Goal: Information Seeking & Learning: Check status

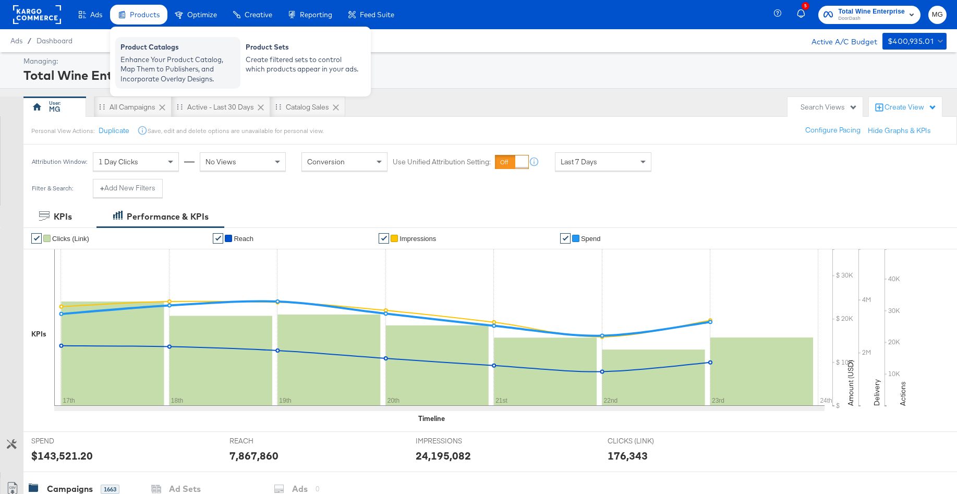
click at [152, 56] on div "Enhance Your Product Catalog, Map Them to Publishers, and Incorporate Overlay D…" at bounding box center [178, 69] width 115 height 29
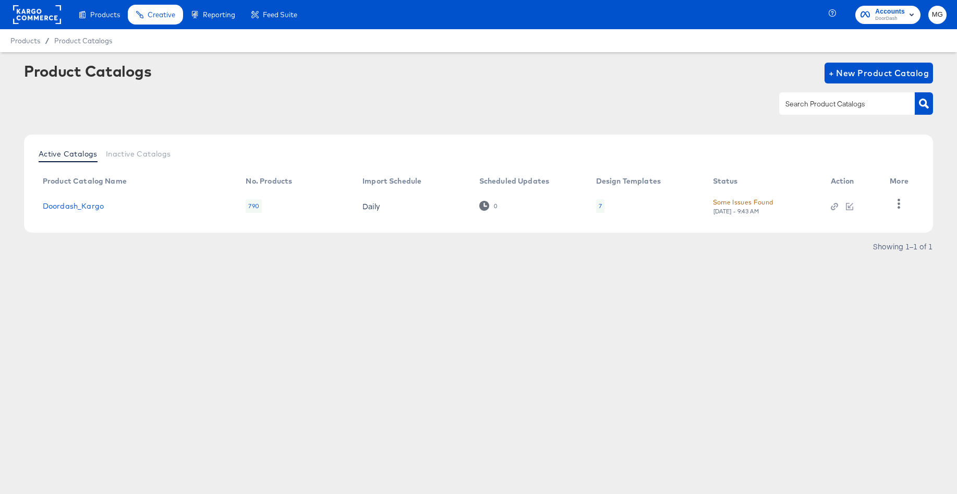
click at [38, 17] on rect at bounding box center [37, 14] width 48 height 19
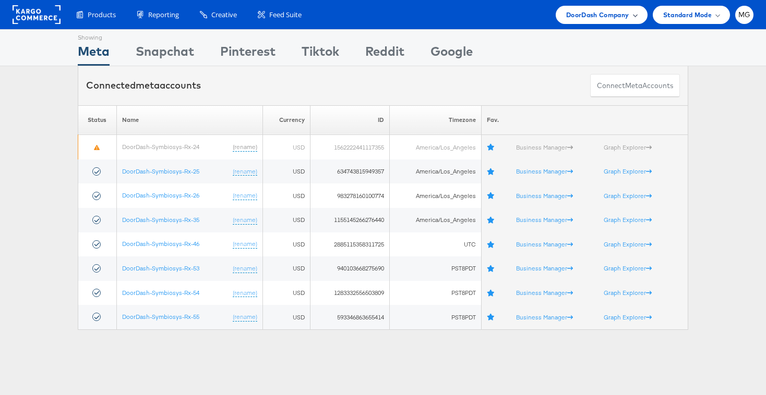
click at [620, 13] on span "DoorDash Company" at bounding box center [597, 14] width 63 height 11
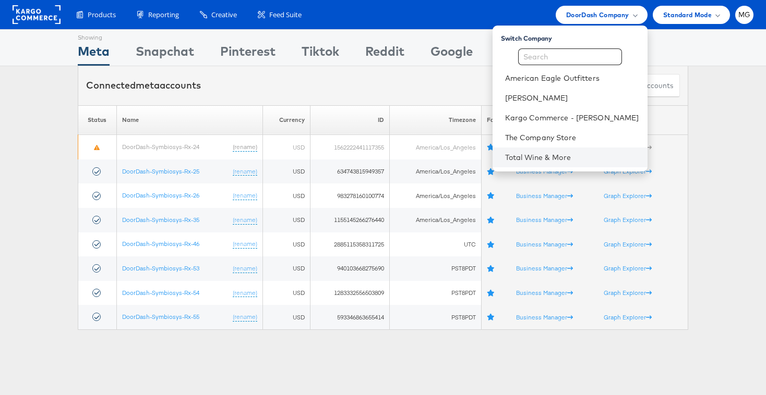
click at [574, 151] on li "Total Wine & More" at bounding box center [570, 158] width 155 height 20
click at [536, 161] on link "Total Wine & More" at bounding box center [572, 157] width 134 height 10
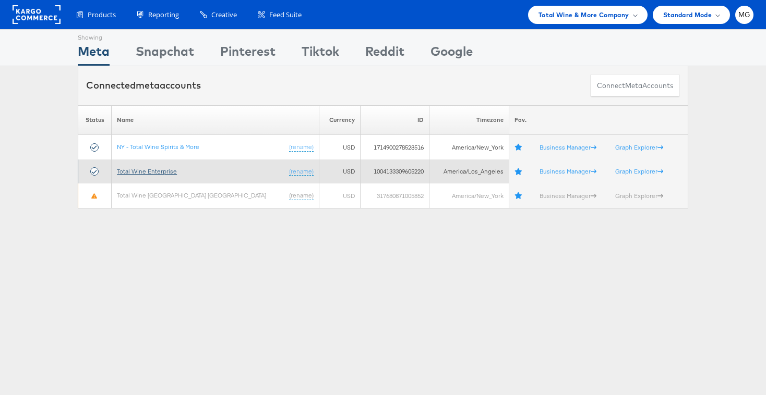
click at [159, 169] on link "Total Wine Enterprise" at bounding box center [147, 171] width 60 height 8
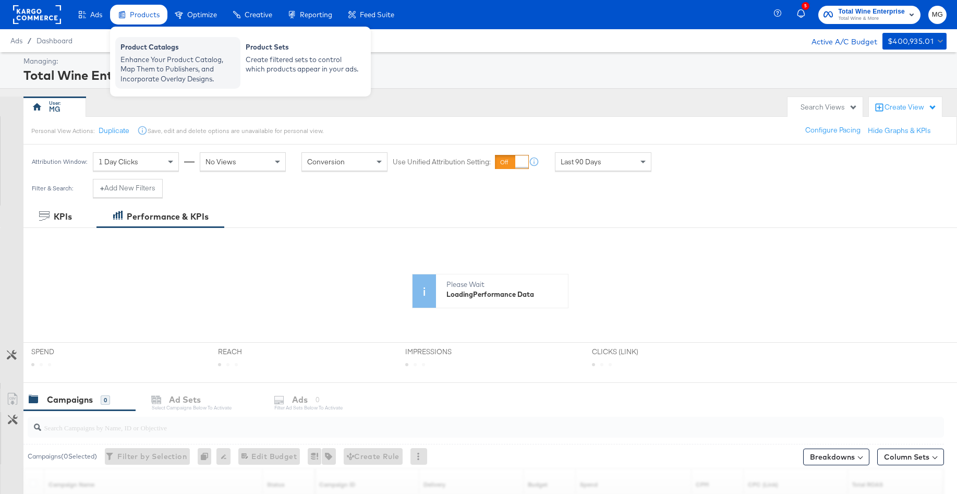
click at [141, 44] on div "Product Catalogs" at bounding box center [178, 48] width 115 height 13
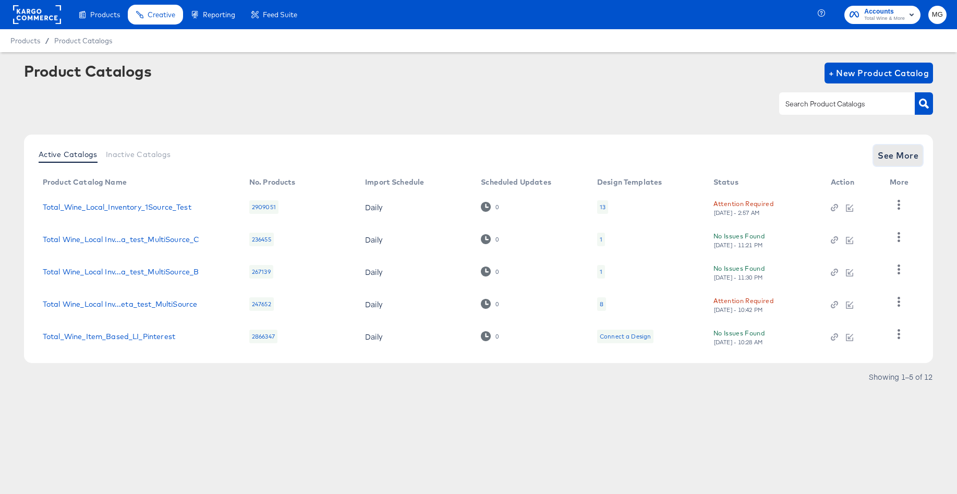
click at [895, 161] on span "See More" at bounding box center [898, 155] width 41 height 15
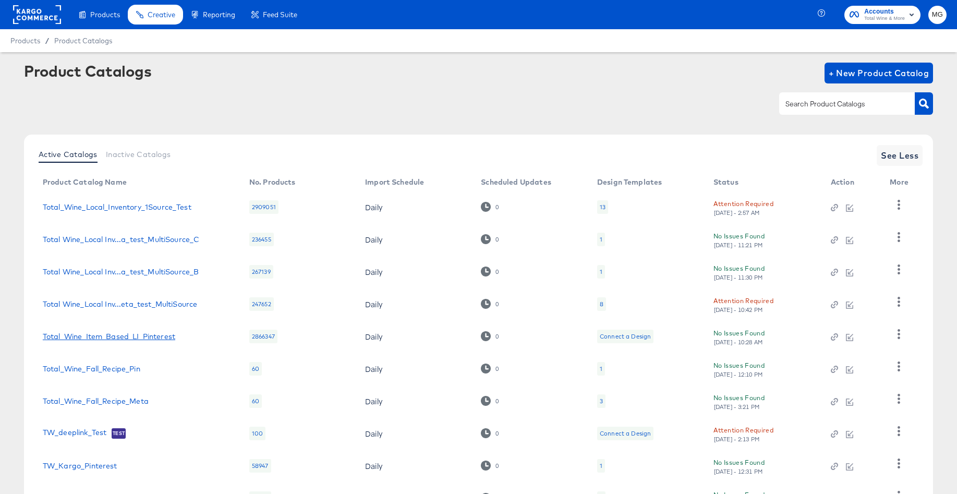
scroll to position [89, 0]
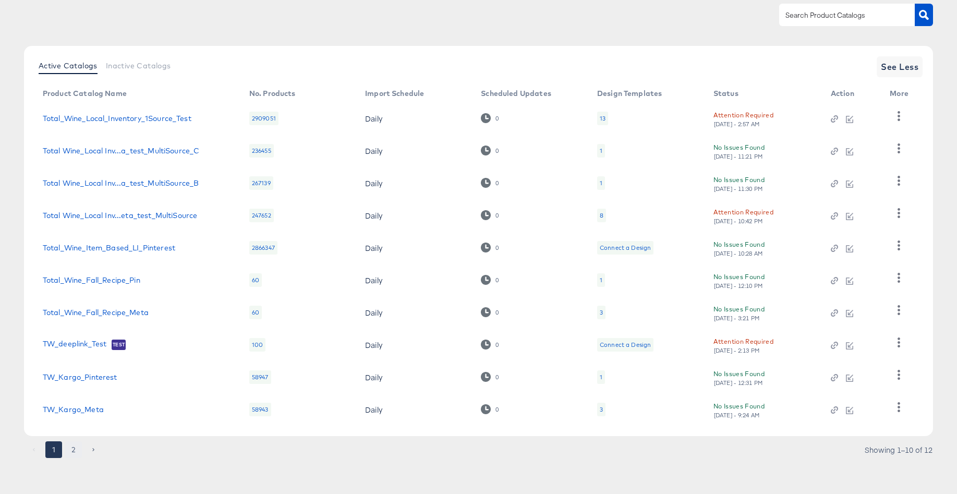
click at [74, 443] on button "2" at bounding box center [73, 449] width 17 height 17
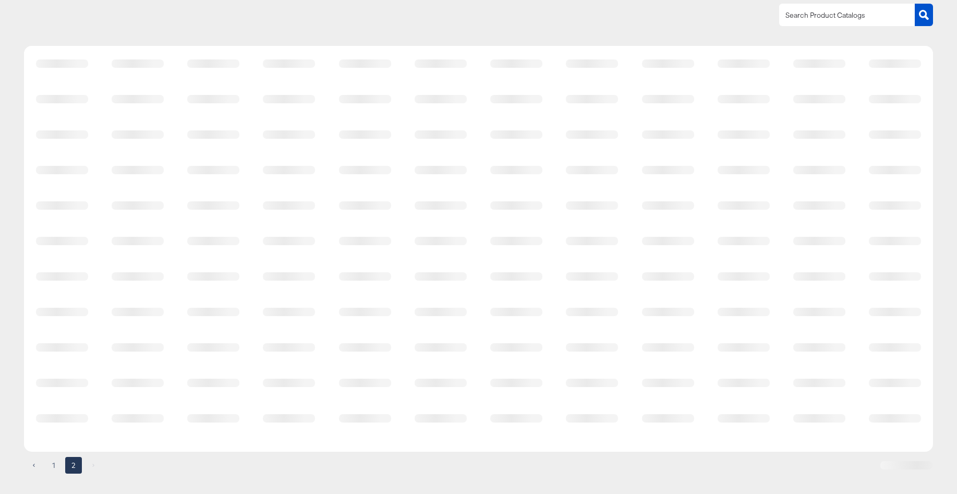
scroll to position [0, 0]
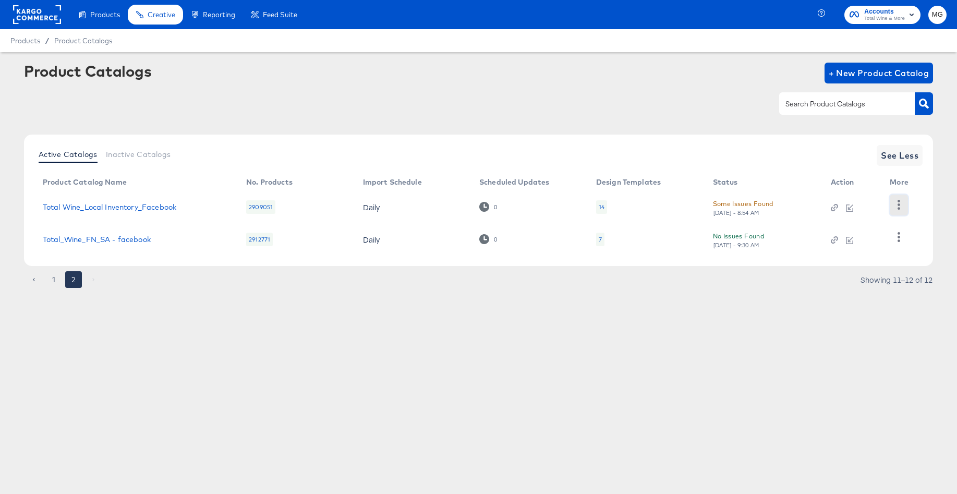
click at [904, 202] on icon "button" at bounding box center [899, 205] width 10 height 10
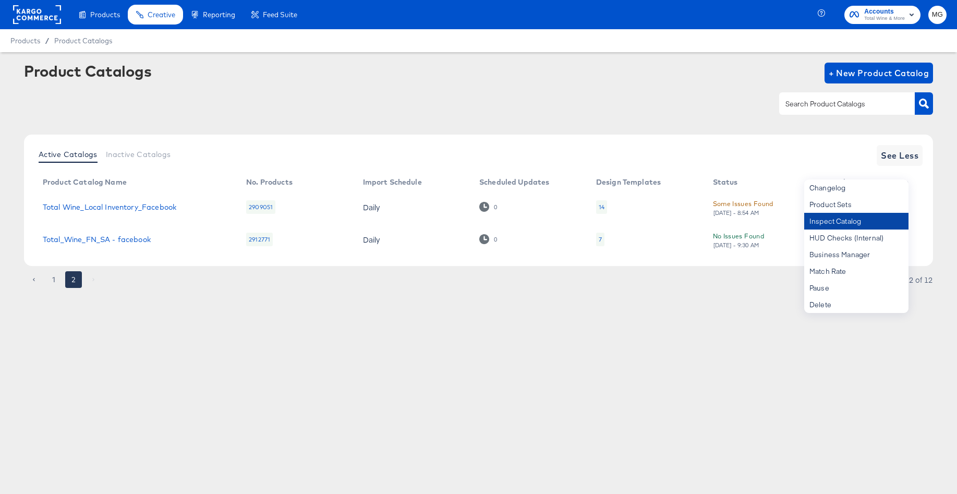
click at [844, 219] on div "Inspect Catalog" at bounding box center [856, 221] width 104 height 17
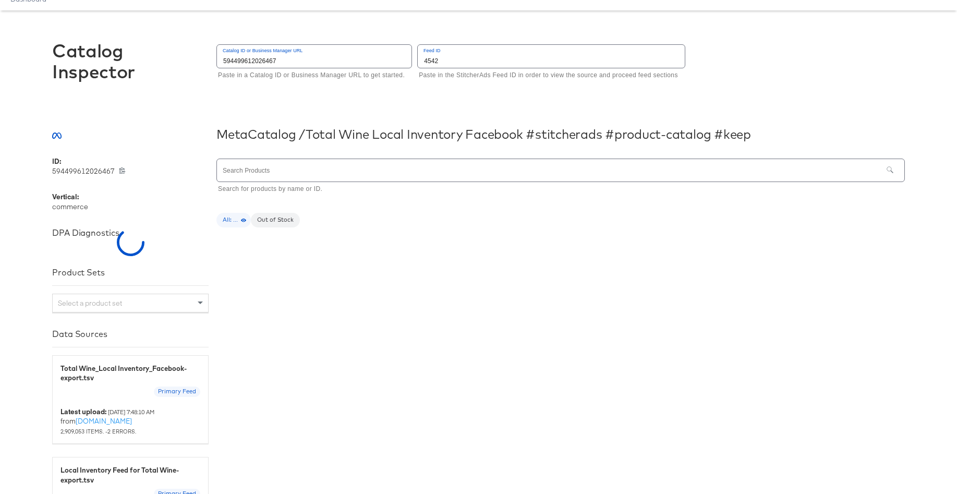
scroll to position [45, 0]
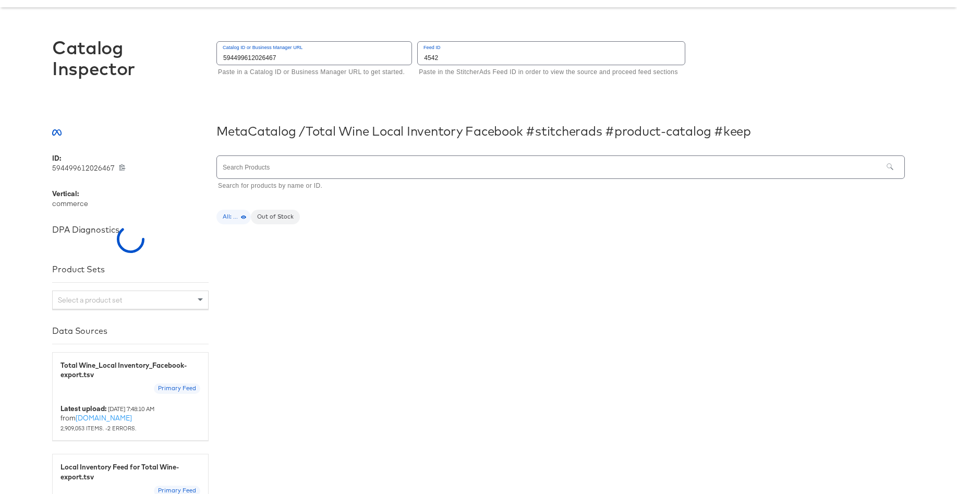
click at [341, 172] on input "text" at bounding box center [550, 167] width 666 height 22
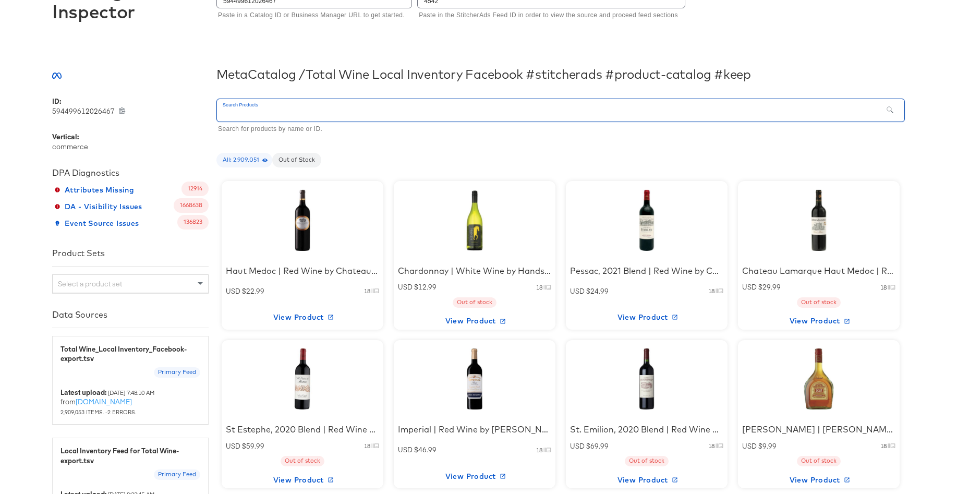
scroll to position [102, 0]
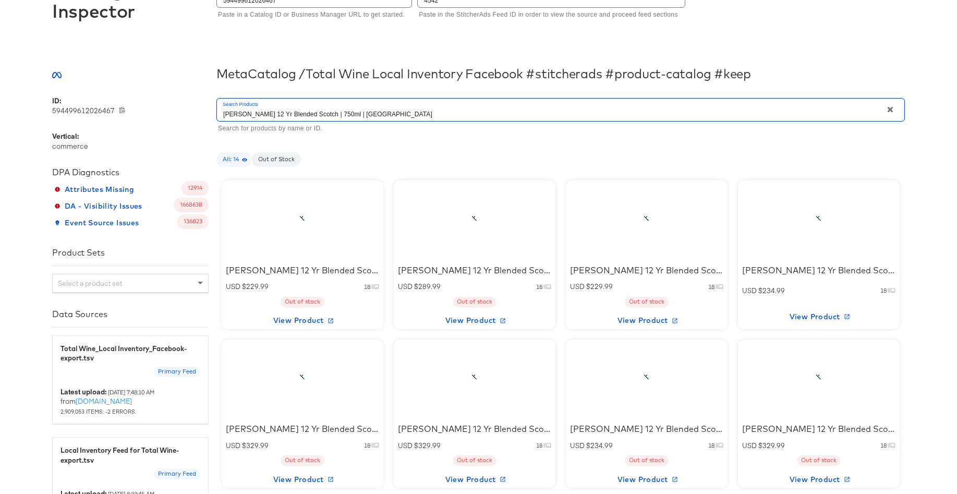
type input "Dewar's 12 Yr Blended Scotch | 750ml | Scotland"
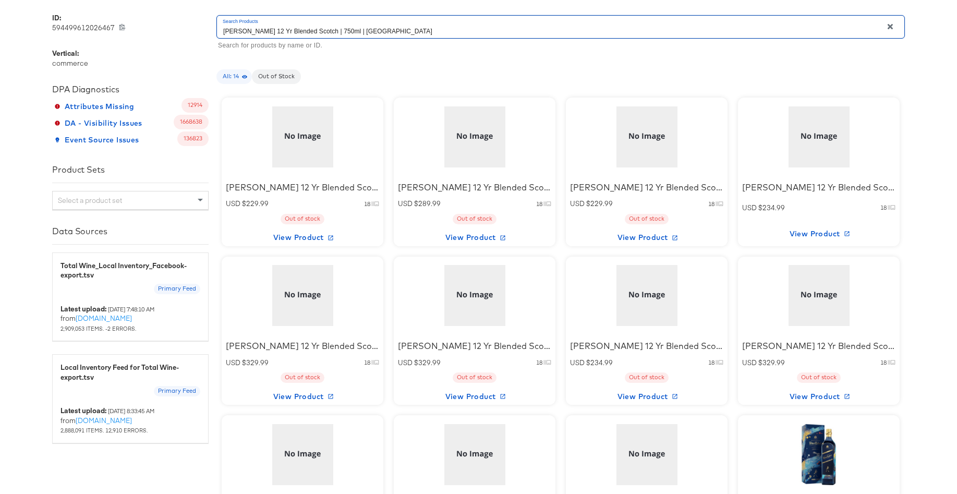
scroll to position [209, 0]
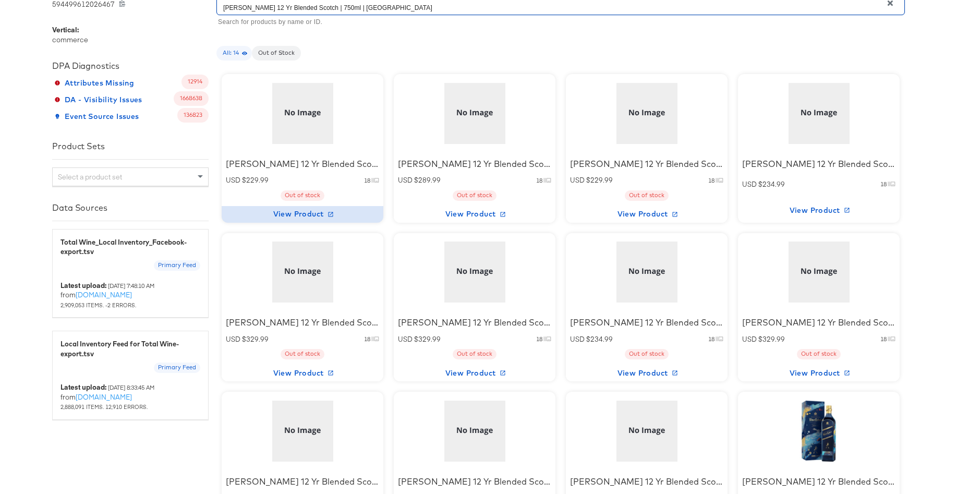
click at [328, 211] on icon "button" at bounding box center [331, 214] width 6 height 6
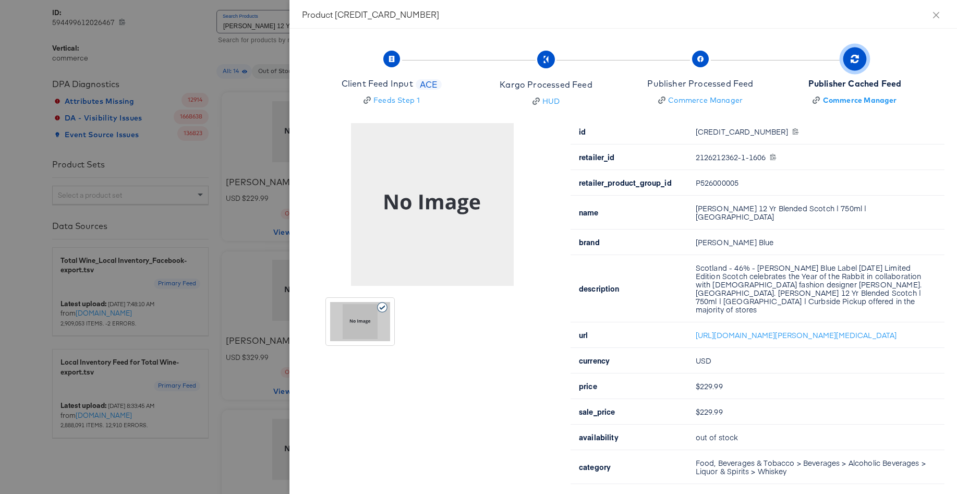
scroll to position [273, 0]
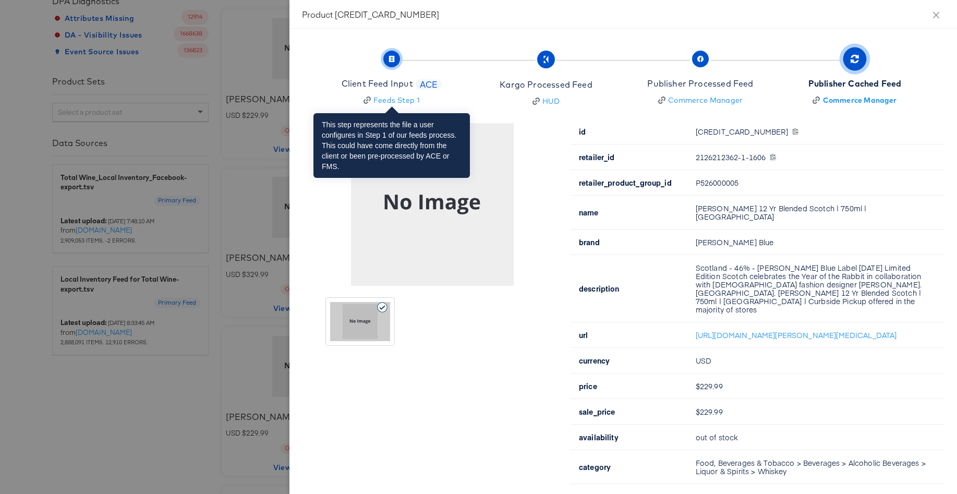
click at [389, 64] on span "button" at bounding box center [391, 59] width 17 height 17
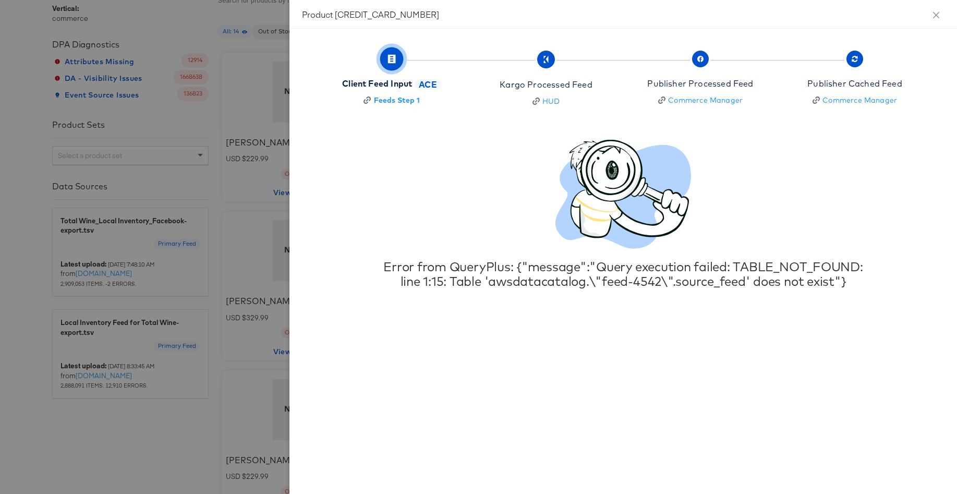
scroll to position [250, 0]
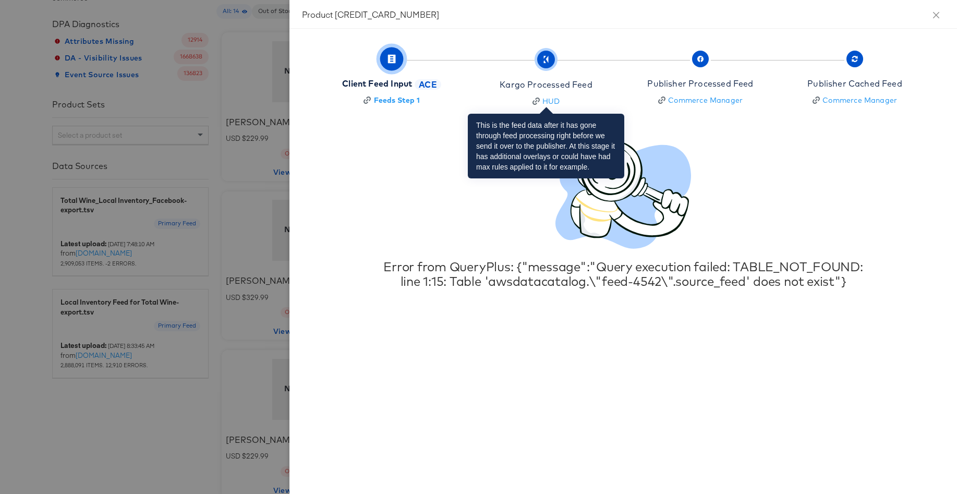
click at [537, 63] on span "Kargo Processed Feed HUD" at bounding box center [546, 80] width 92 height 53
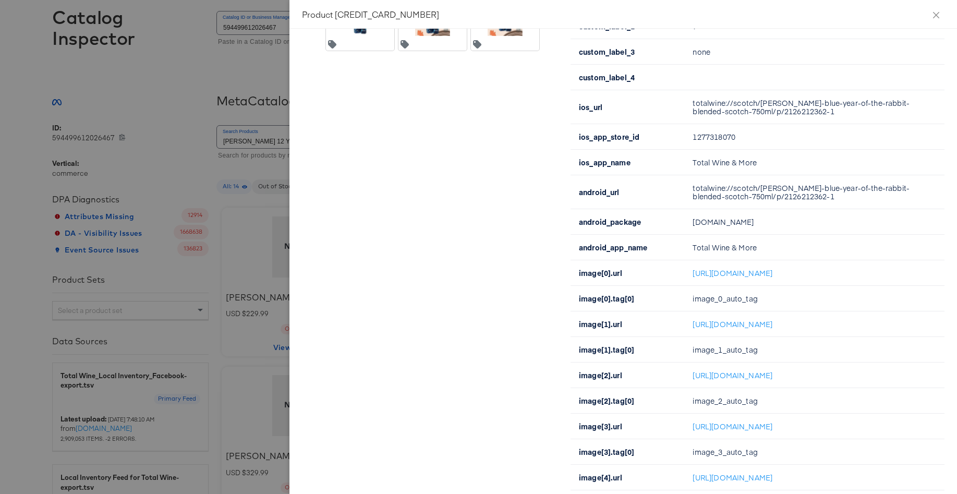
scroll to position [0, 0]
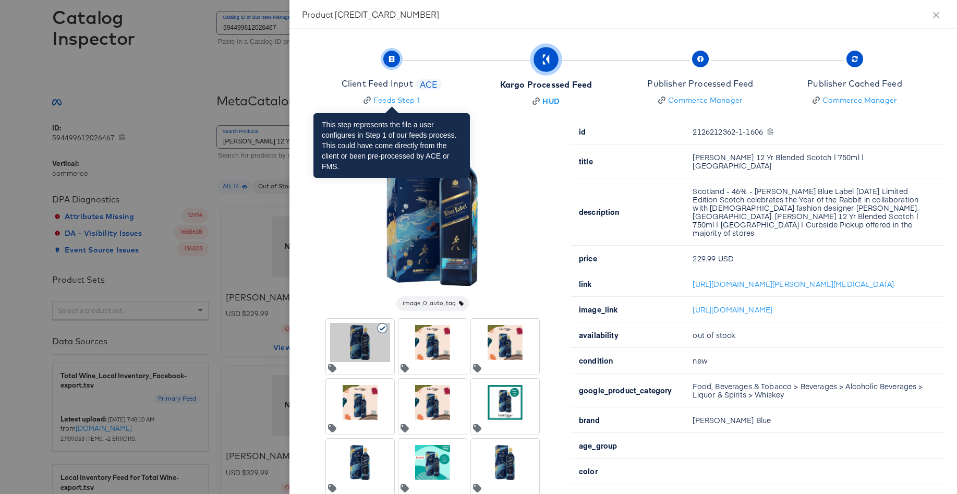
click at [399, 54] on span "Client Feed Input ACE Feeds Step 1" at bounding box center [392, 80] width 100 height 52
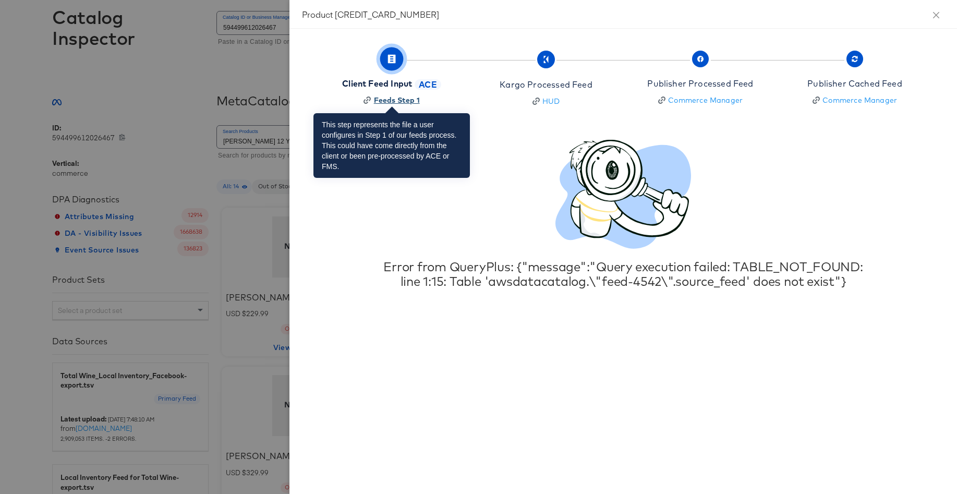
click at [395, 97] on div "Feeds Step 1" at bounding box center [397, 100] width 46 height 10
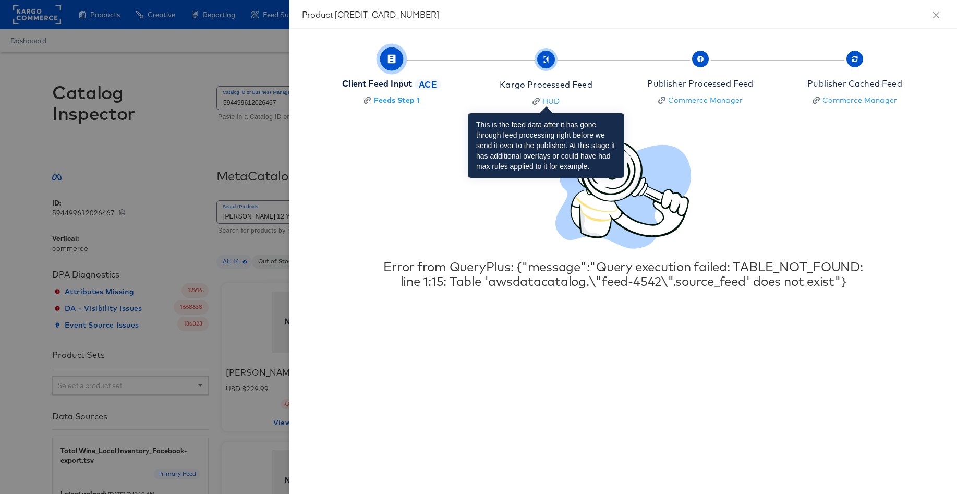
click at [532, 67] on span "Kargo Processed Feed HUD" at bounding box center [546, 80] width 92 height 53
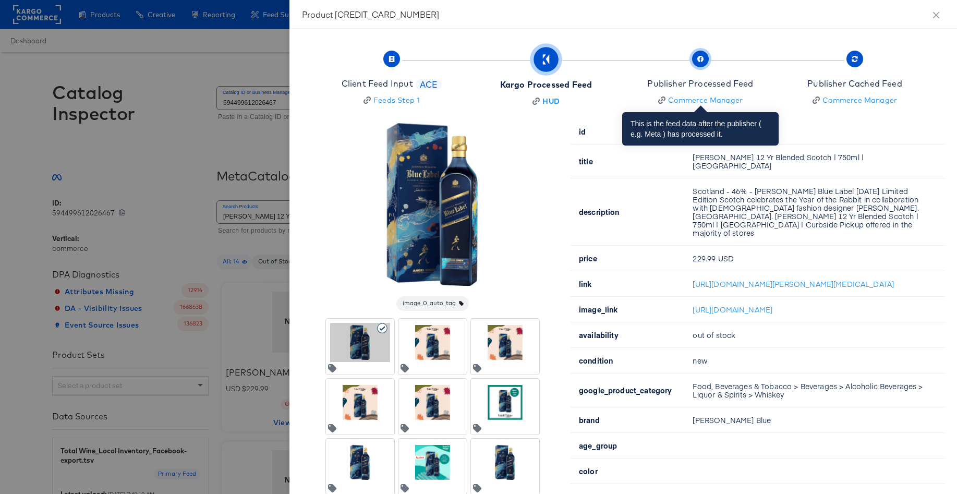
click at [704, 66] on span "button" at bounding box center [700, 59] width 17 height 17
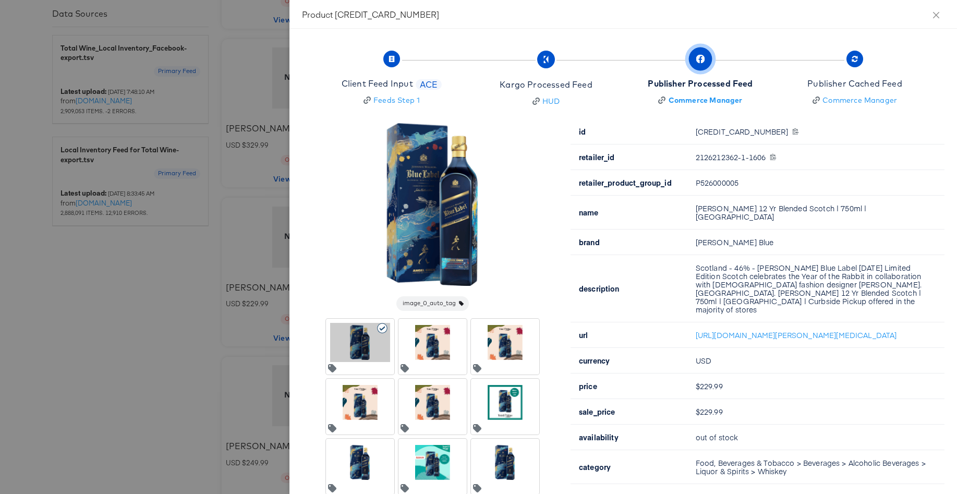
scroll to position [390, 0]
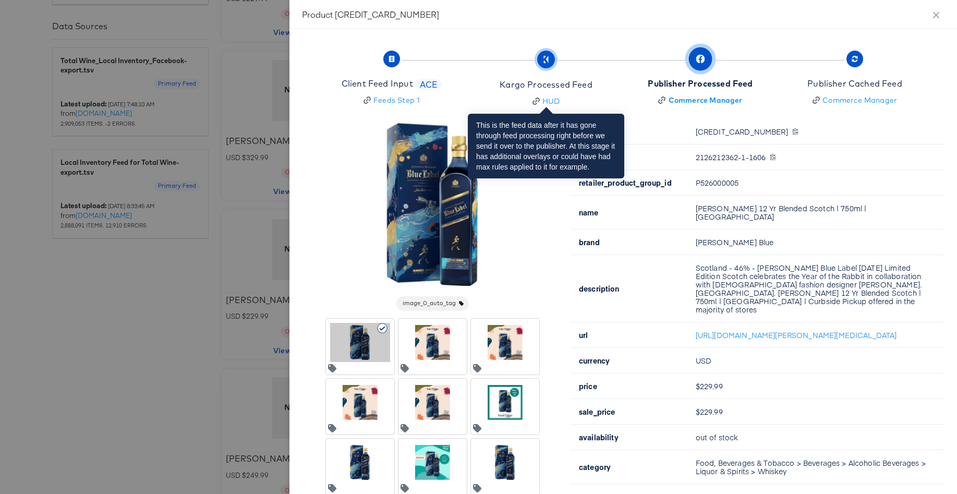
click at [551, 65] on span "button" at bounding box center [546, 60] width 18 height 18
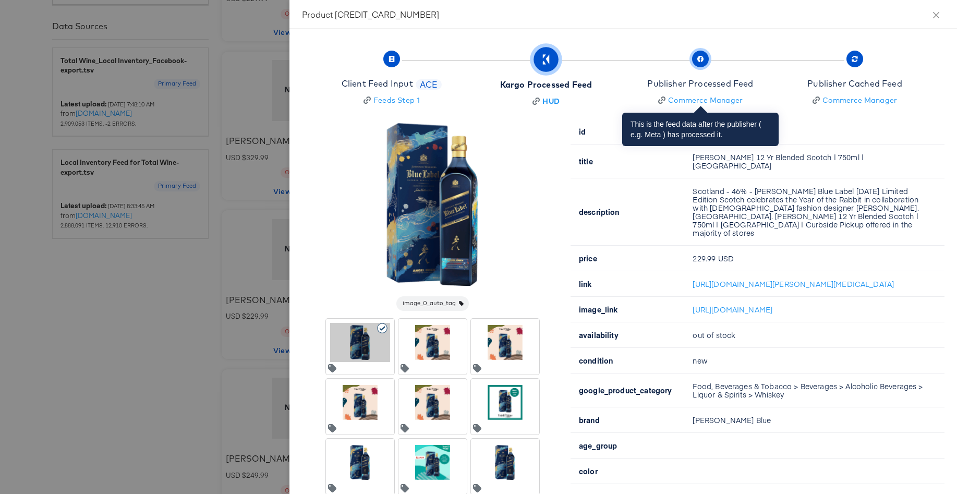
click at [692, 62] on span "Publisher Processed Feed Commerce Manager" at bounding box center [700, 80] width 106 height 52
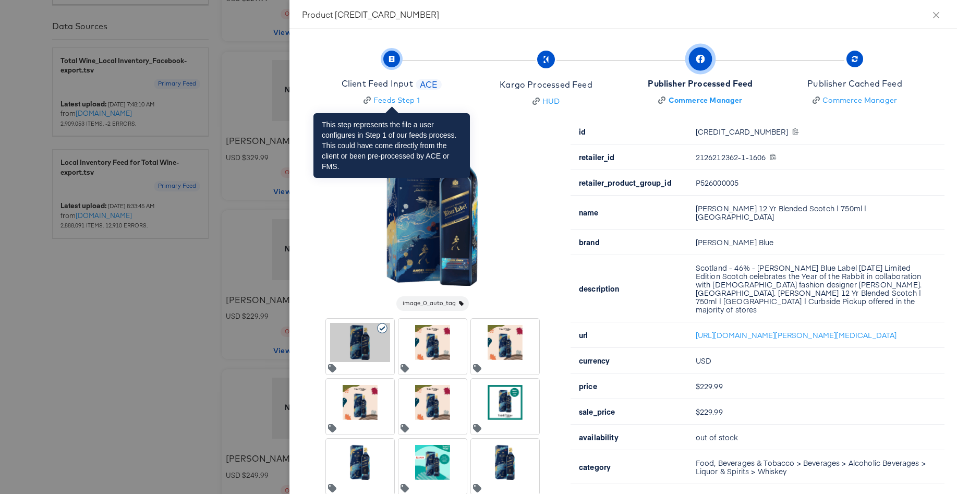
click at [408, 50] on button "Client Feed Input ACE Feeds Step 1" at bounding box center [391, 79] width 163 height 77
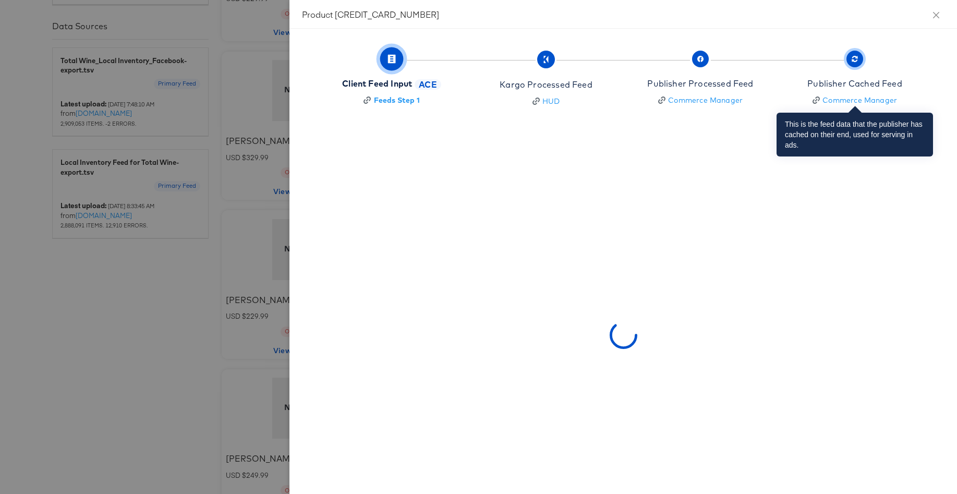
click at [845, 63] on span "Publisher Cached Feed Commerce Manager" at bounding box center [855, 80] width 95 height 52
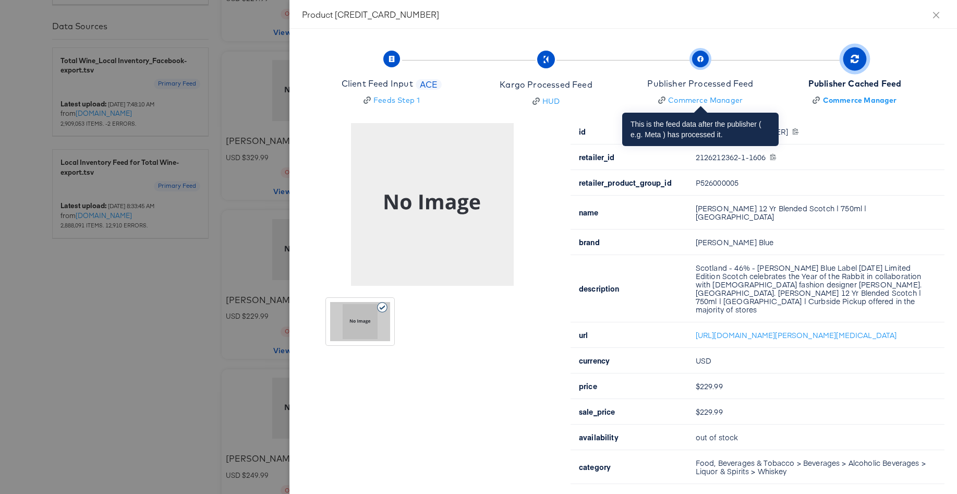
click at [703, 65] on span "button" at bounding box center [700, 59] width 17 height 17
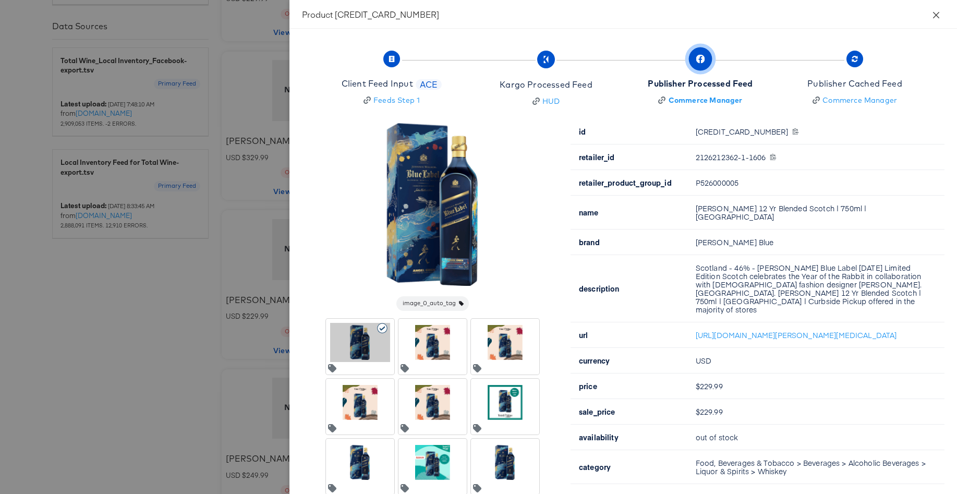
click at [941, 21] on button "Close" at bounding box center [936, 14] width 29 height 29
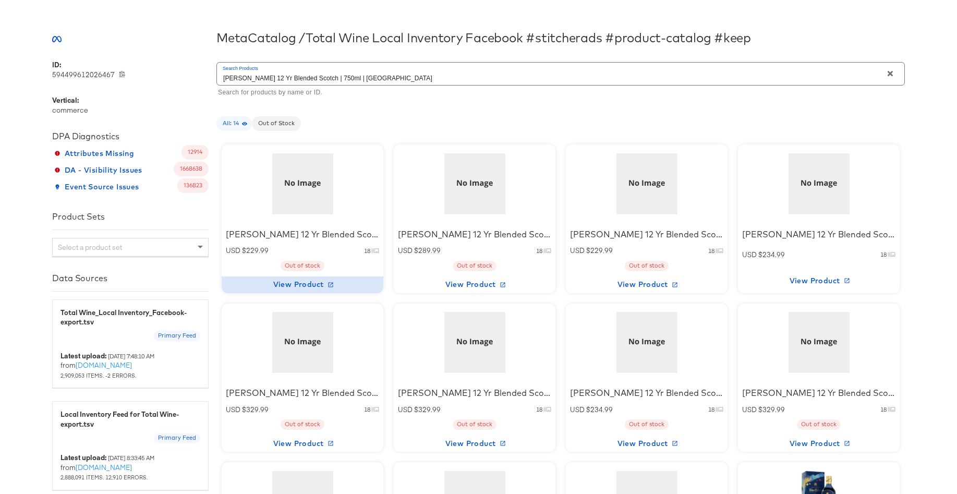
scroll to position [473, 0]
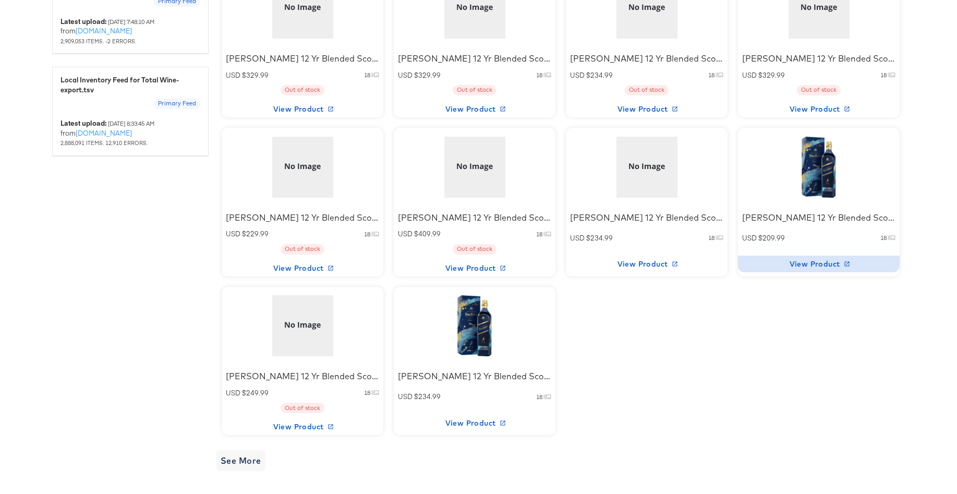
click at [811, 269] on span "View Product" at bounding box center [818, 264] width 153 height 13
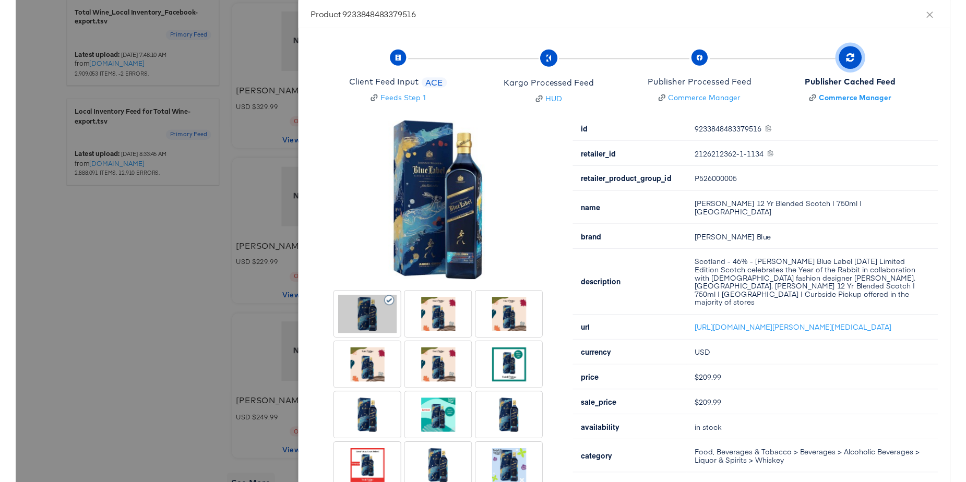
scroll to position [411, 0]
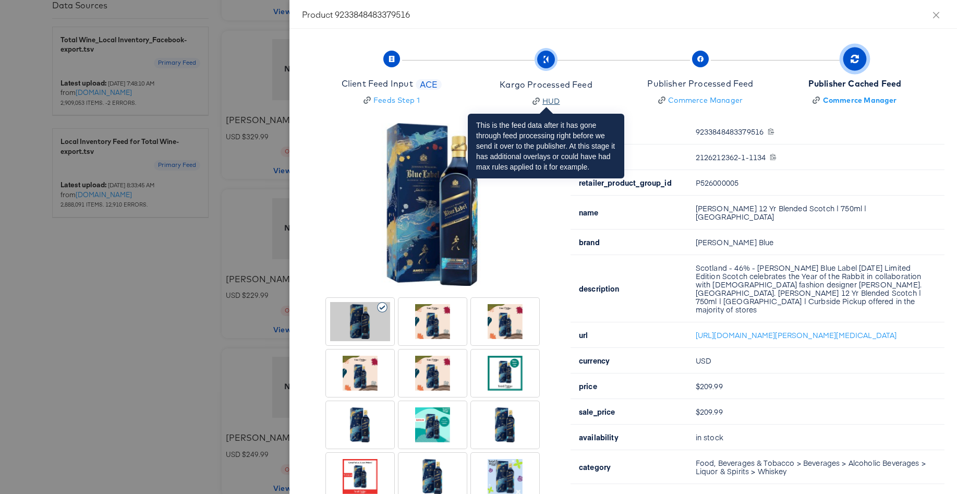
click at [549, 103] on div "HUD" at bounding box center [552, 101] width 18 height 10
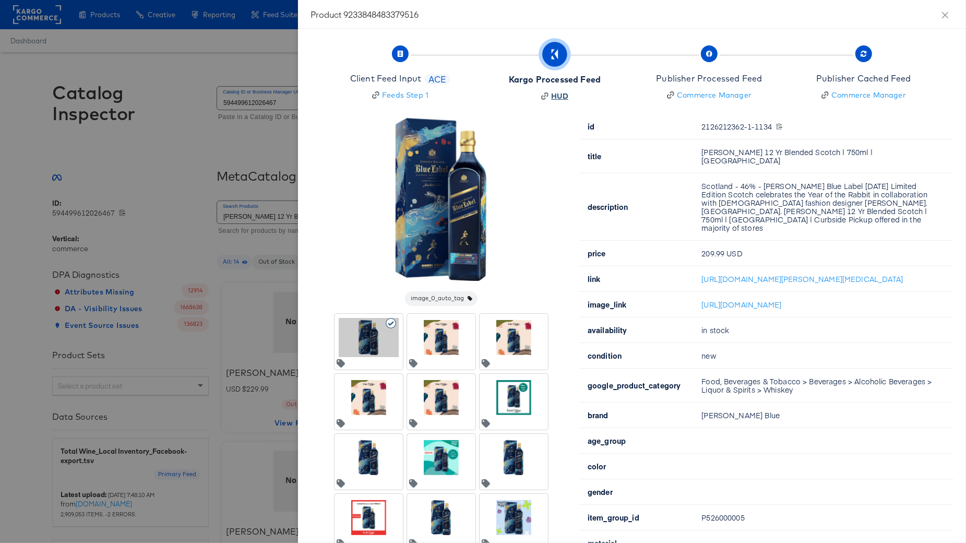
scroll to position [0, 0]
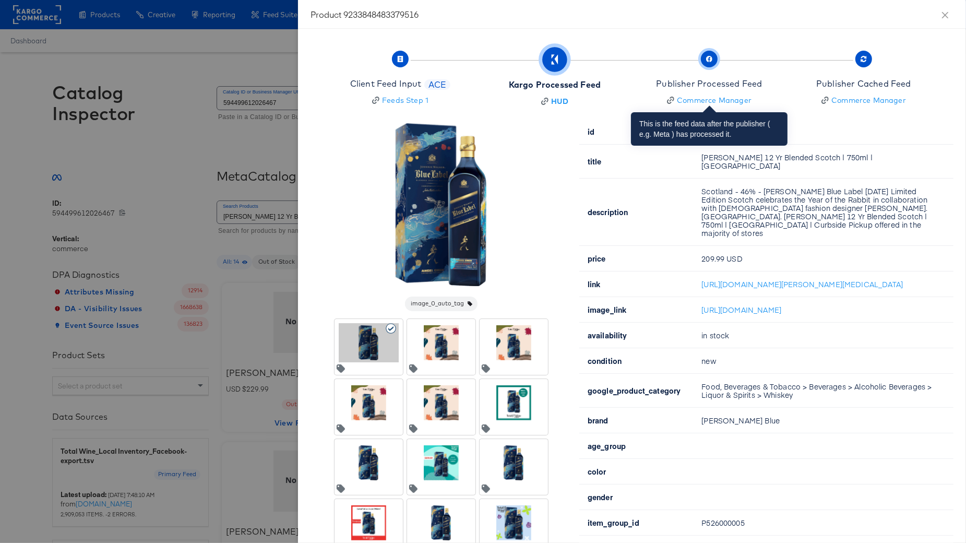
click at [700, 65] on span "Publisher Processed Feed Commerce Manager" at bounding box center [709, 80] width 106 height 52
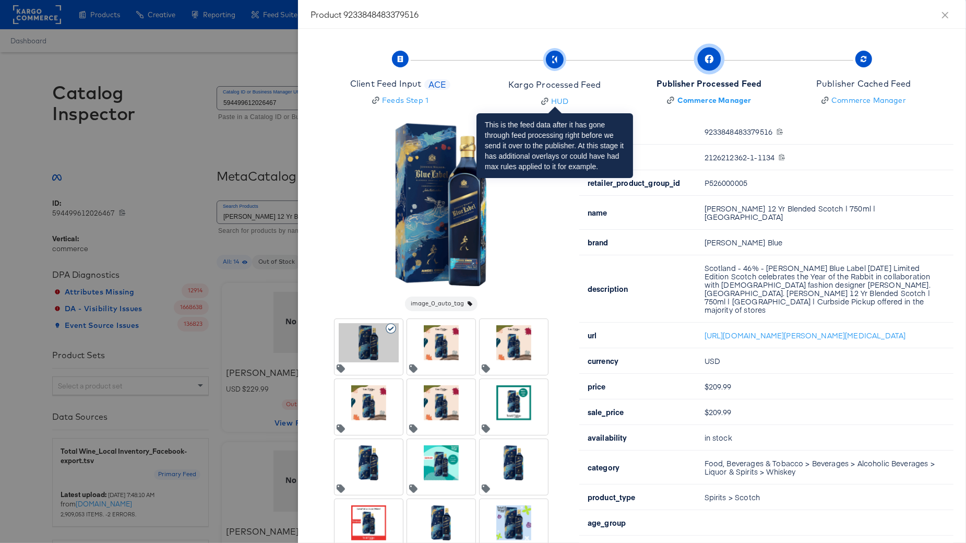
click at [553, 66] on span "button" at bounding box center [555, 60] width 18 height 18
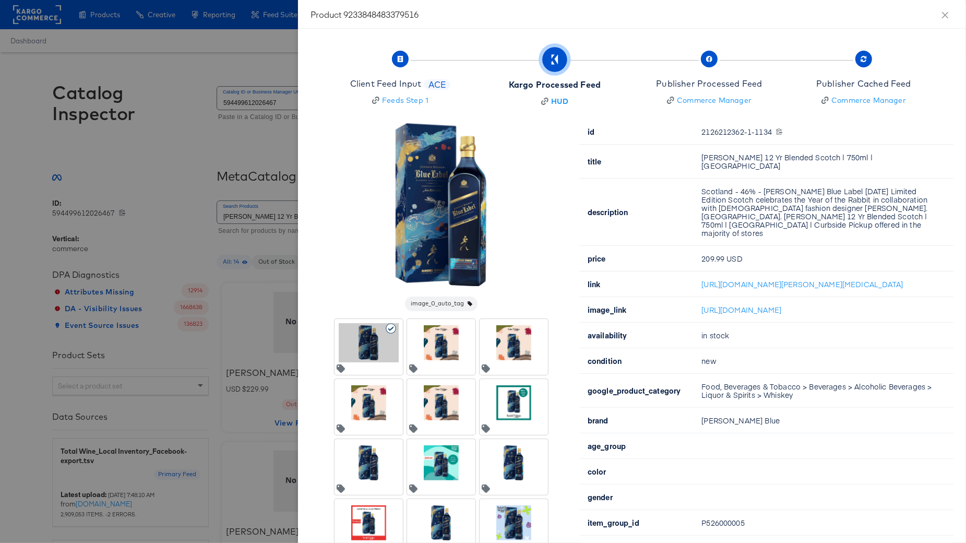
click at [706, 157] on td "Dewar's 12 Yr Blended Scotch | 750ml | Scotland" at bounding box center [823, 162] width 260 height 34
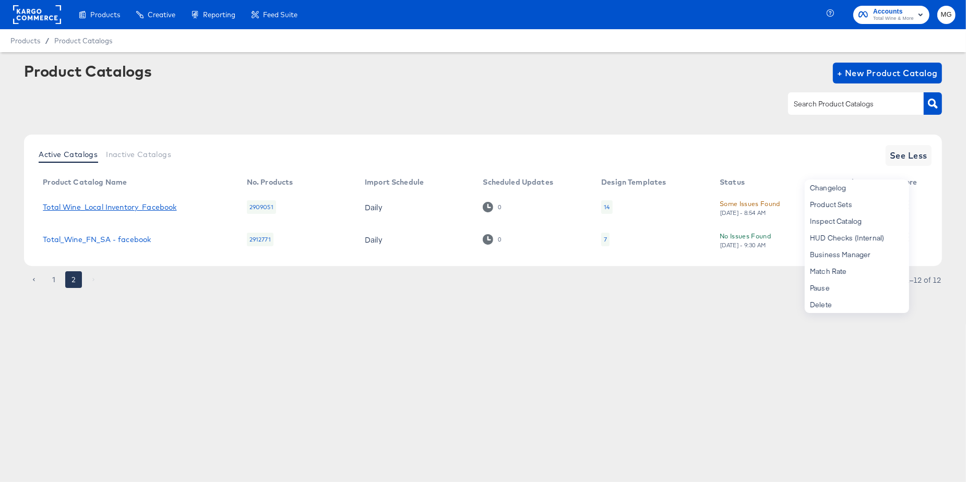
click at [91, 209] on link "Total Wine_Local Inventory_Facebook" at bounding box center [110, 207] width 134 height 8
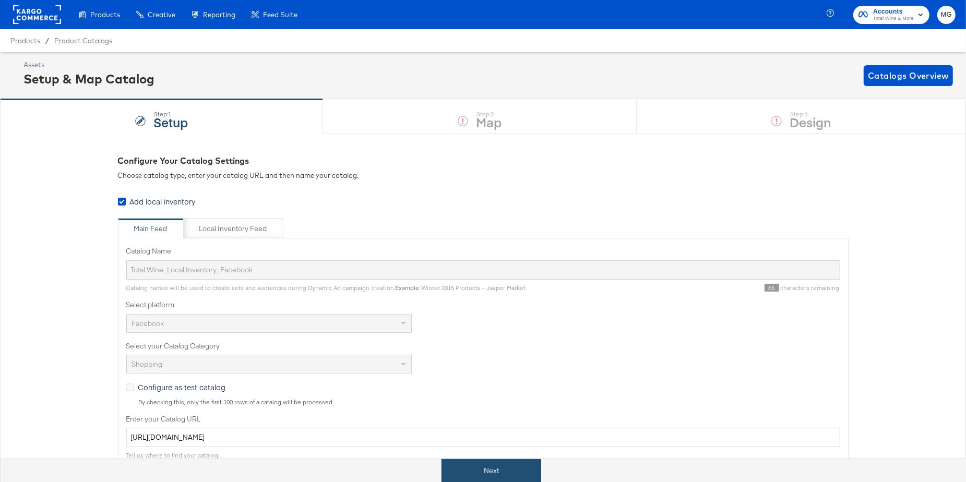
click at [511, 467] on button "Next" at bounding box center [491, 470] width 100 height 23
